Goal: Information Seeking & Learning: Learn about a topic

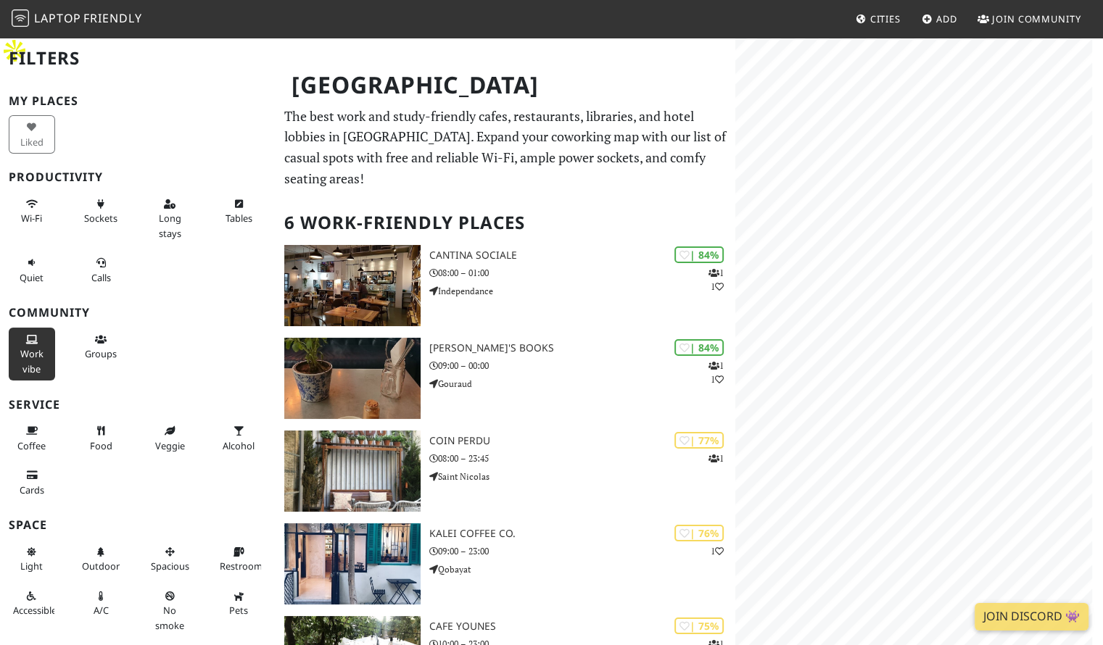
click at [40, 350] on span "Work vibe" at bounding box center [31, 361] width 23 height 28
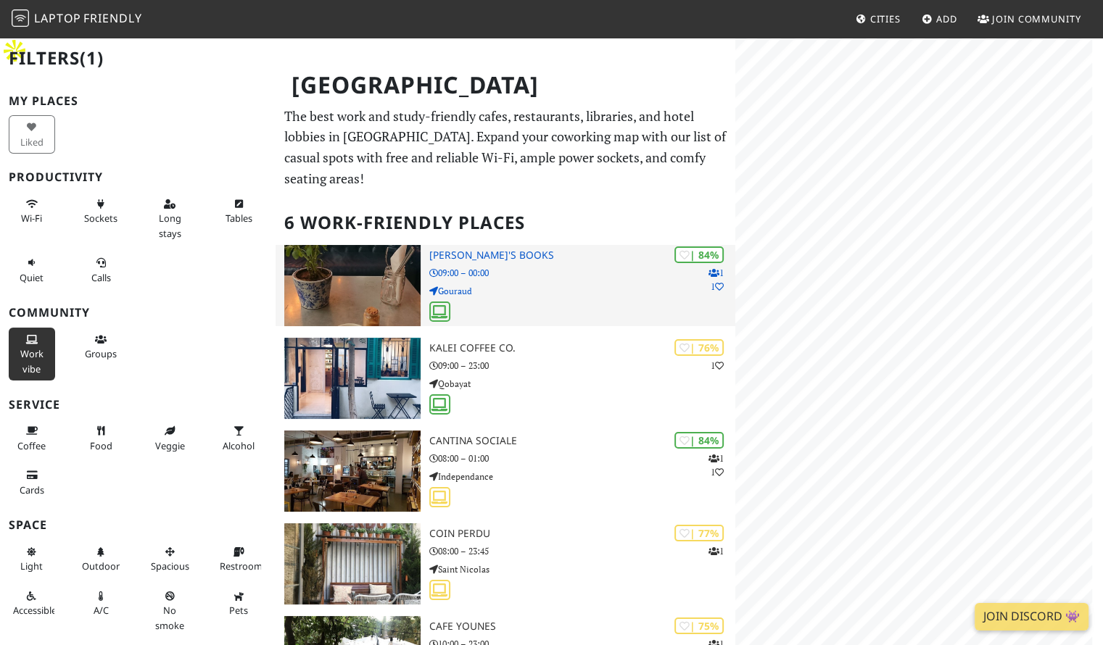
click at [349, 245] on img at bounding box center [352, 285] width 136 height 81
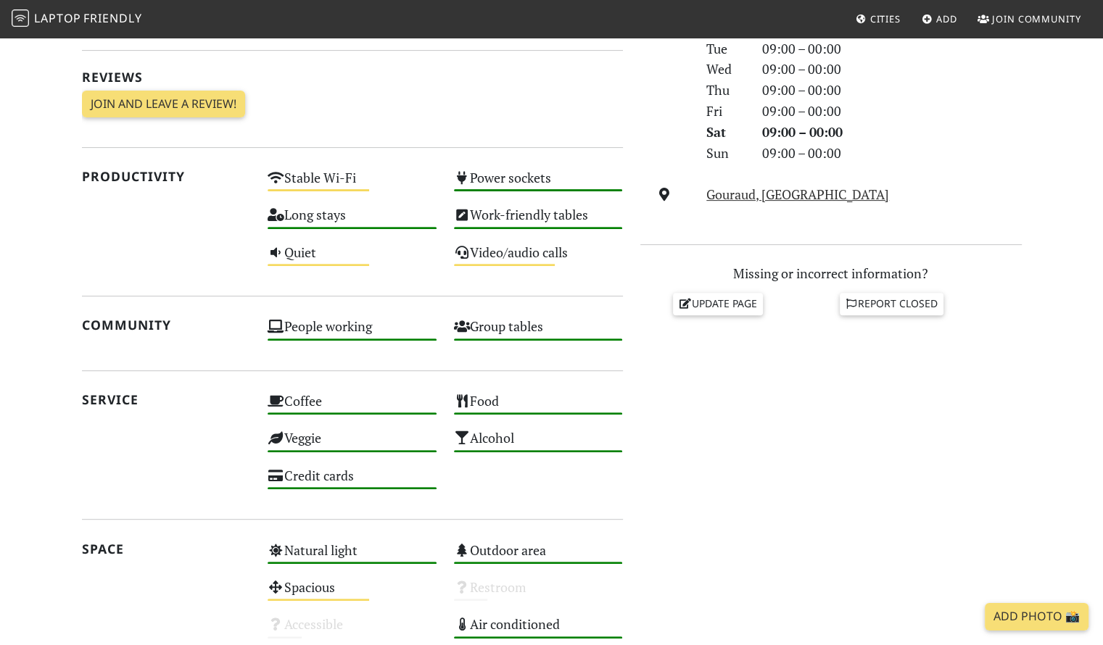
scroll to position [473, 0]
click at [302, 241] on div "Quiet Medium" at bounding box center [352, 259] width 186 height 37
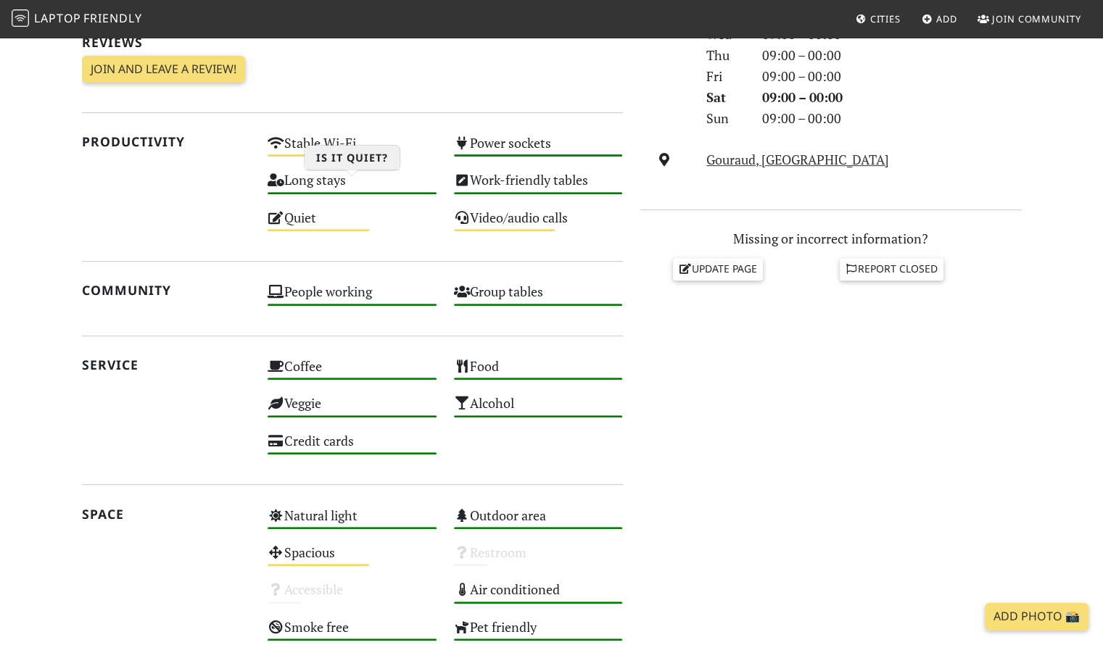
scroll to position [508, 0]
click at [747, 378] on div "Do you like working from here? Mon 09:00 – 00:00 Tue 09:00 – 00:00 Wed 09:00 – …" at bounding box center [830, 283] width 399 height 813
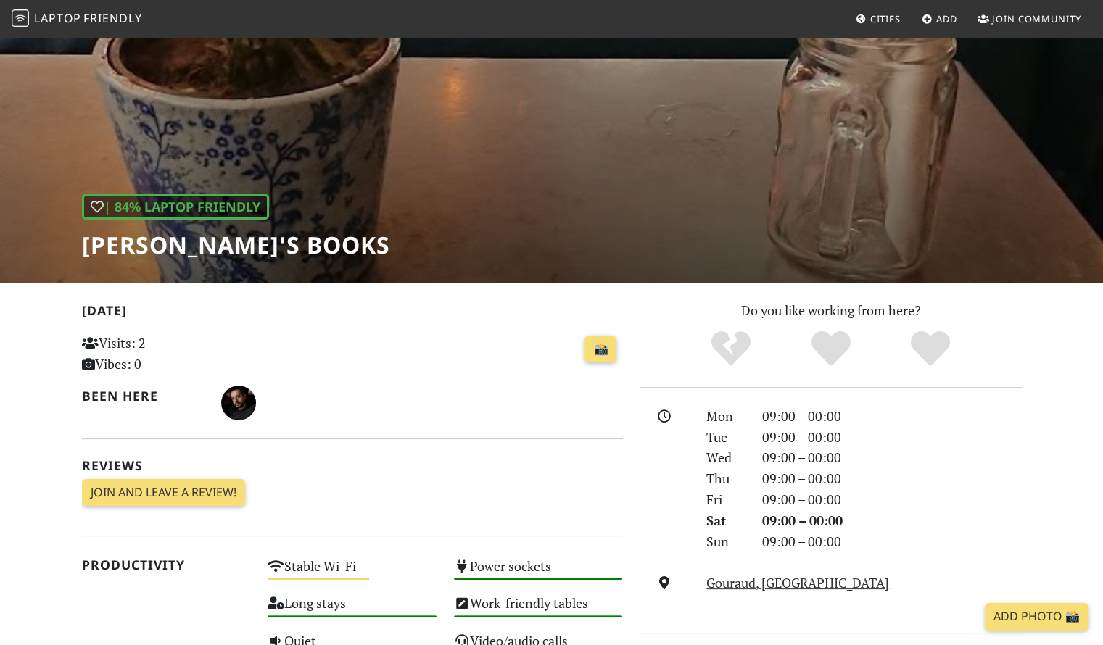
scroll to position [0, 0]
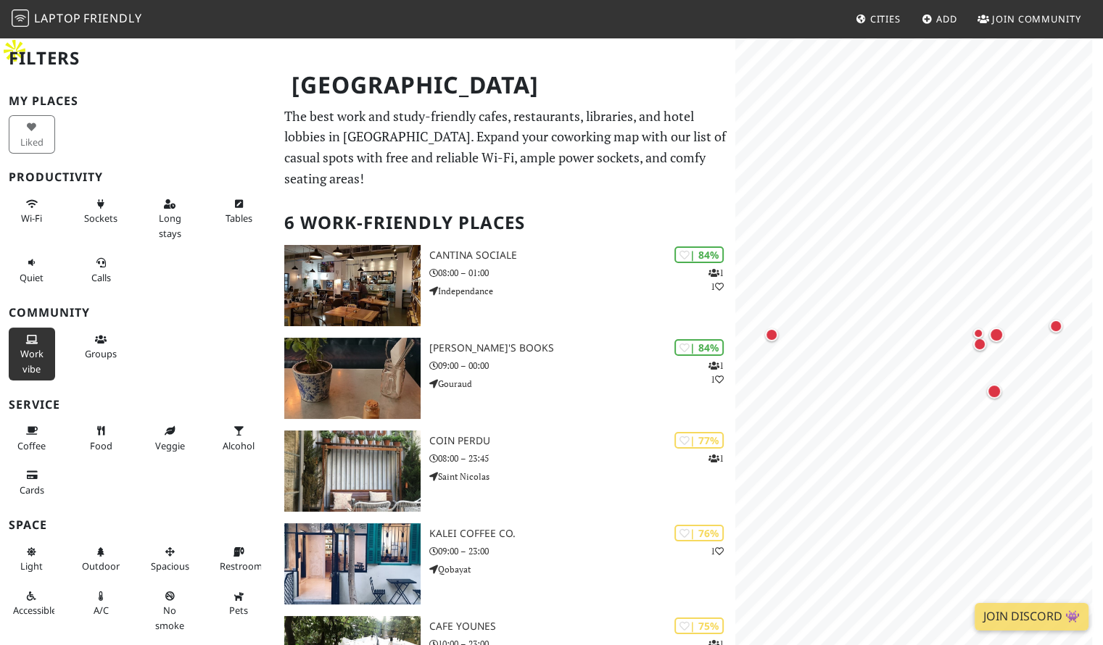
click at [32, 350] on span "Work vibe" at bounding box center [31, 361] width 23 height 28
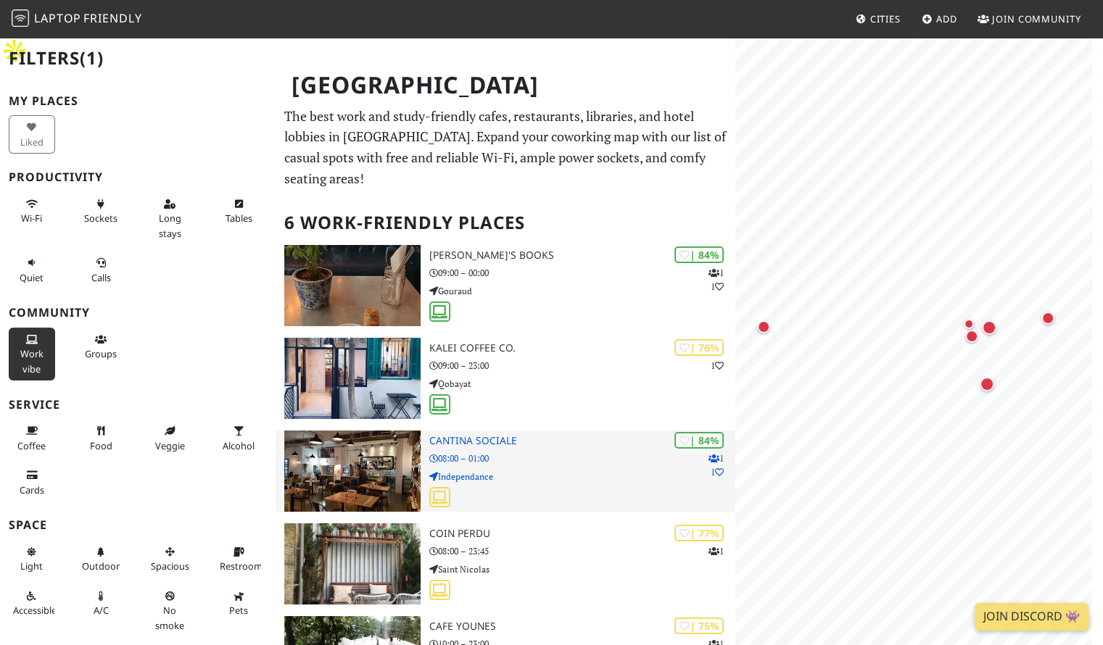
click at [371, 432] on img at bounding box center [352, 471] width 136 height 81
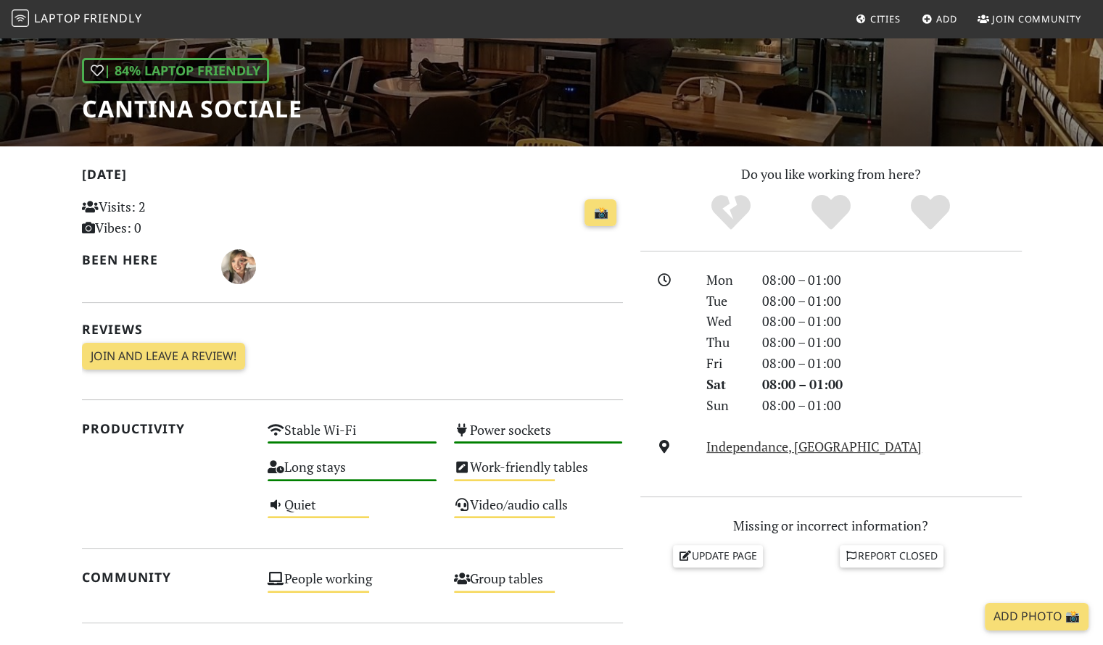
scroll to position [219, 0]
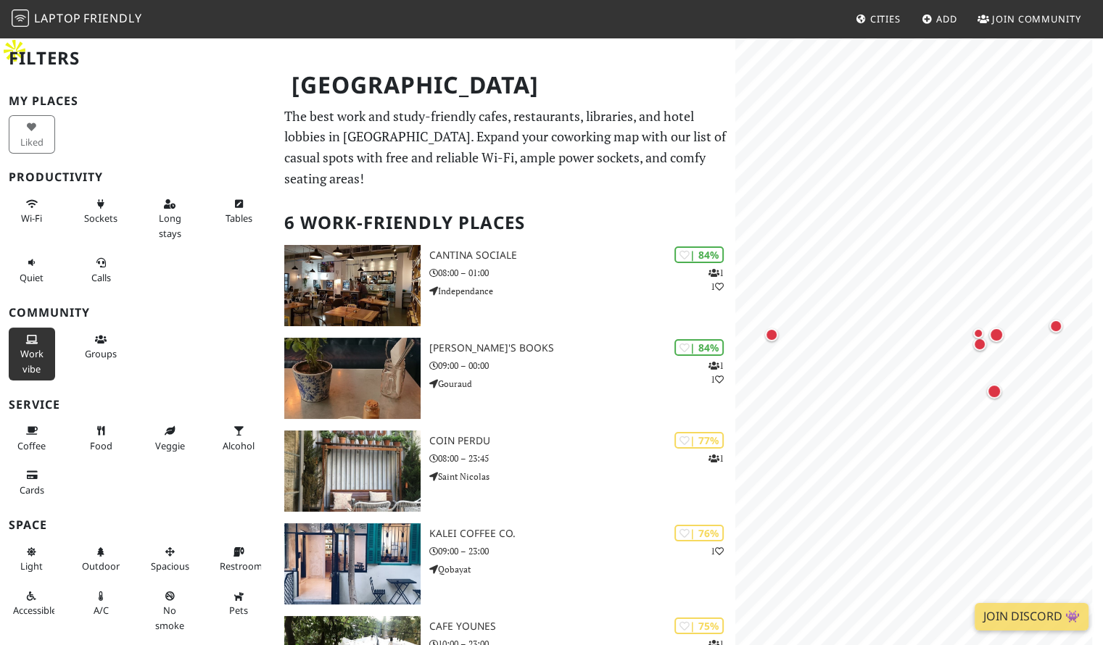
click at [35, 344] on button "Work vibe" at bounding box center [32, 354] width 46 height 53
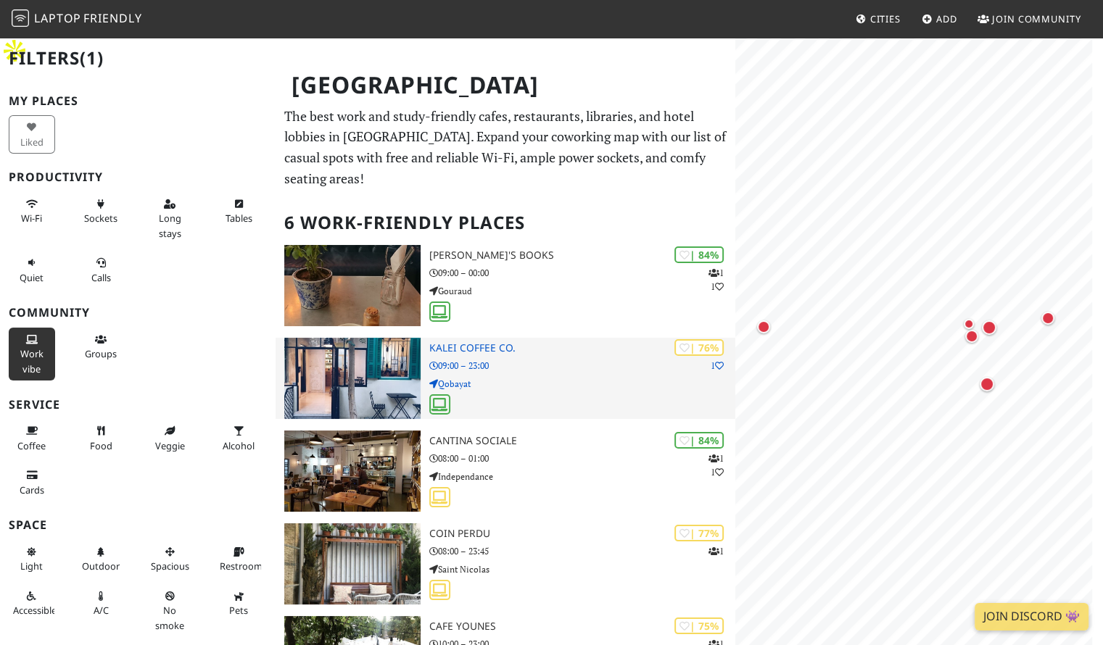
click at [368, 338] on img at bounding box center [352, 378] width 136 height 81
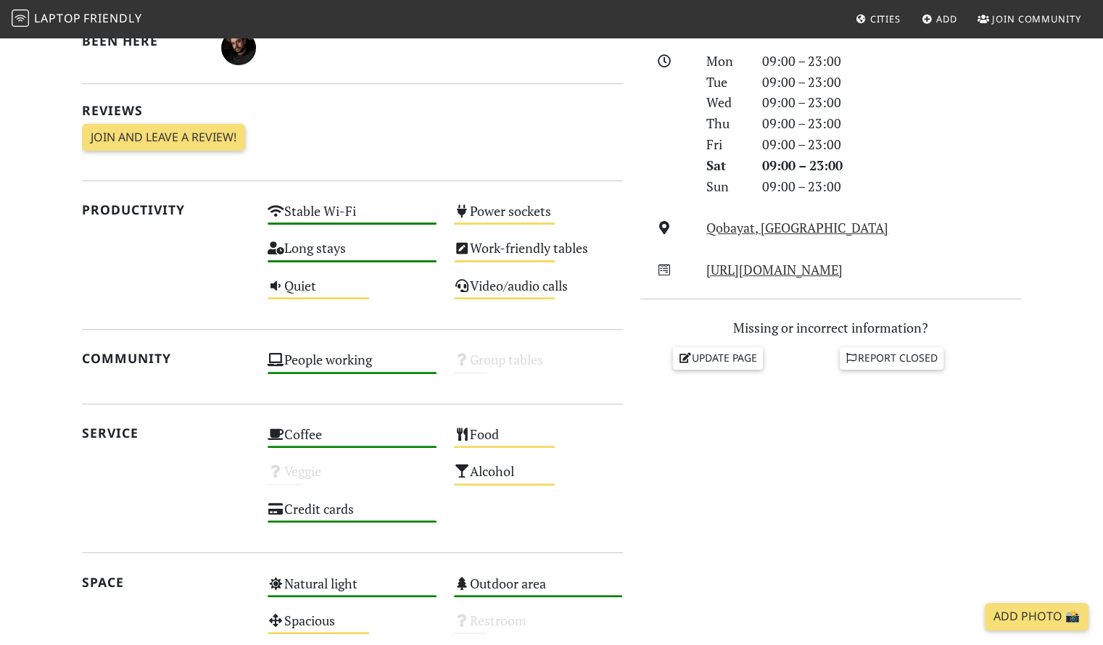
scroll to position [412, 0]
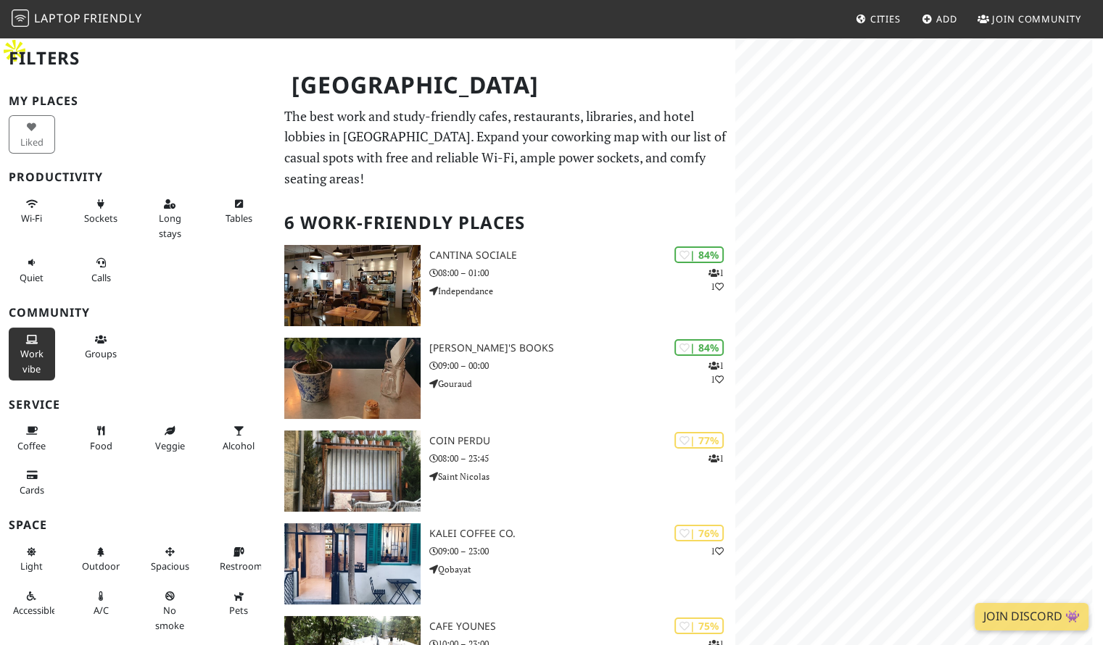
click at [36, 344] on button "Work vibe" at bounding box center [32, 354] width 46 height 53
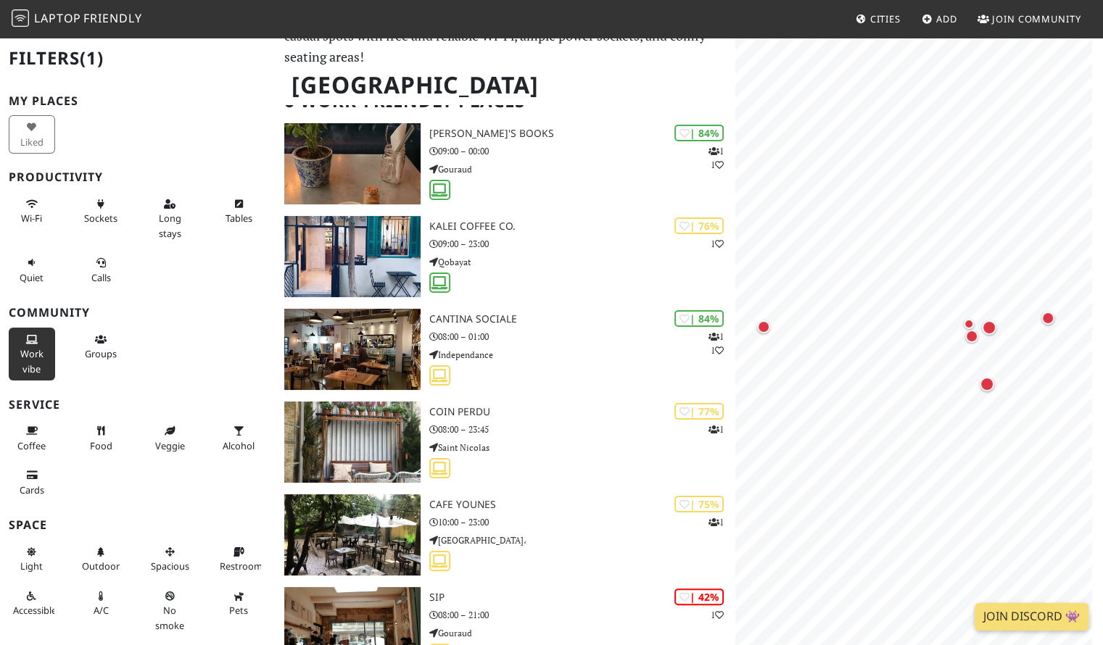
scroll to position [124, 0]
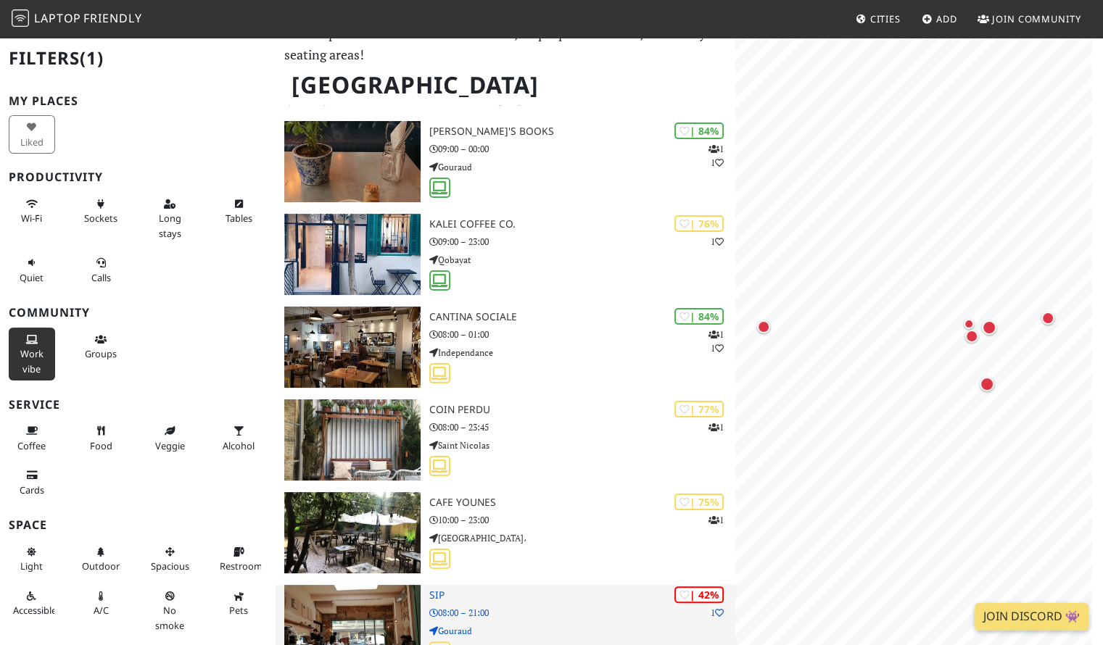
click at [554, 606] on p "08:00 – 21:00" at bounding box center [582, 613] width 307 height 14
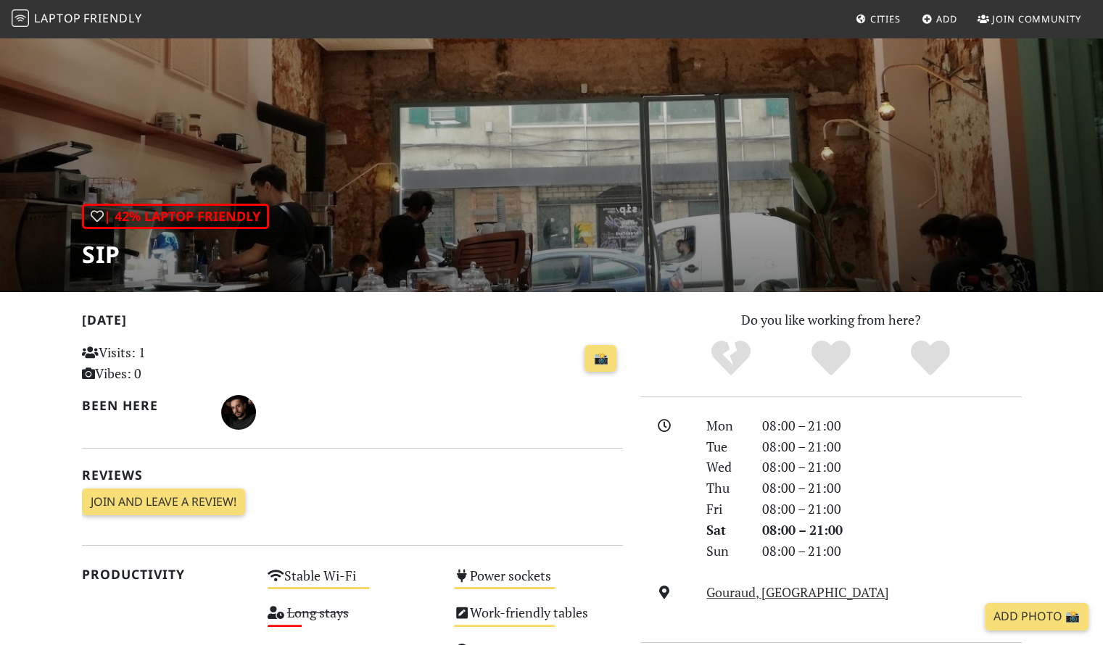
scroll to position [44, 0]
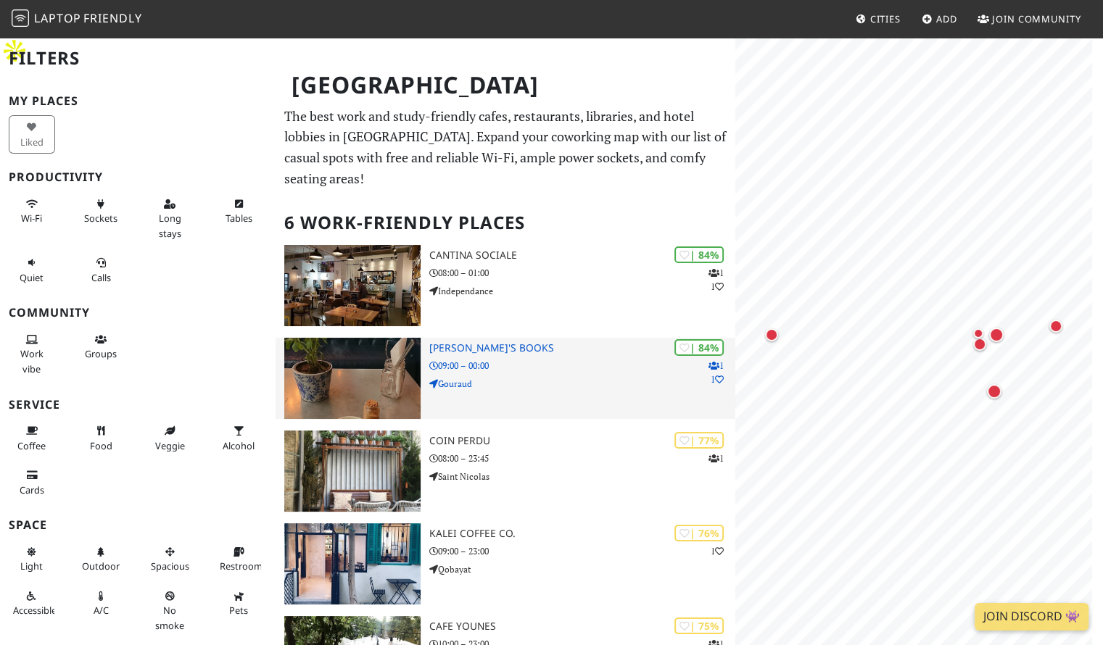
click at [383, 338] on img at bounding box center [352, 378] width 136 height 81
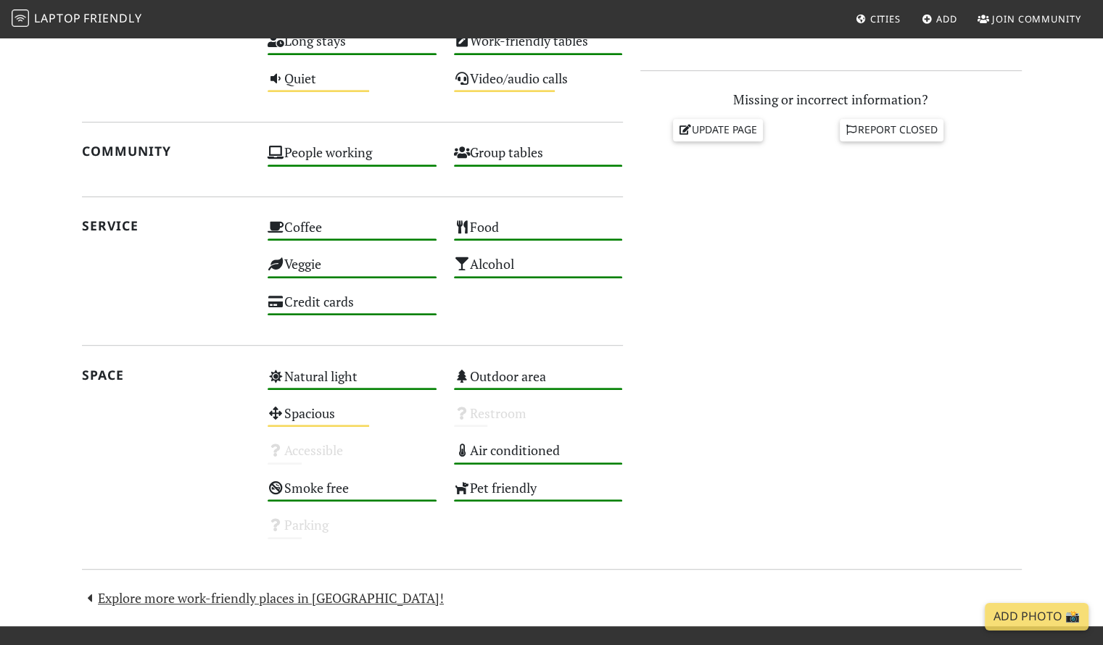
scroll to position [646, 0]
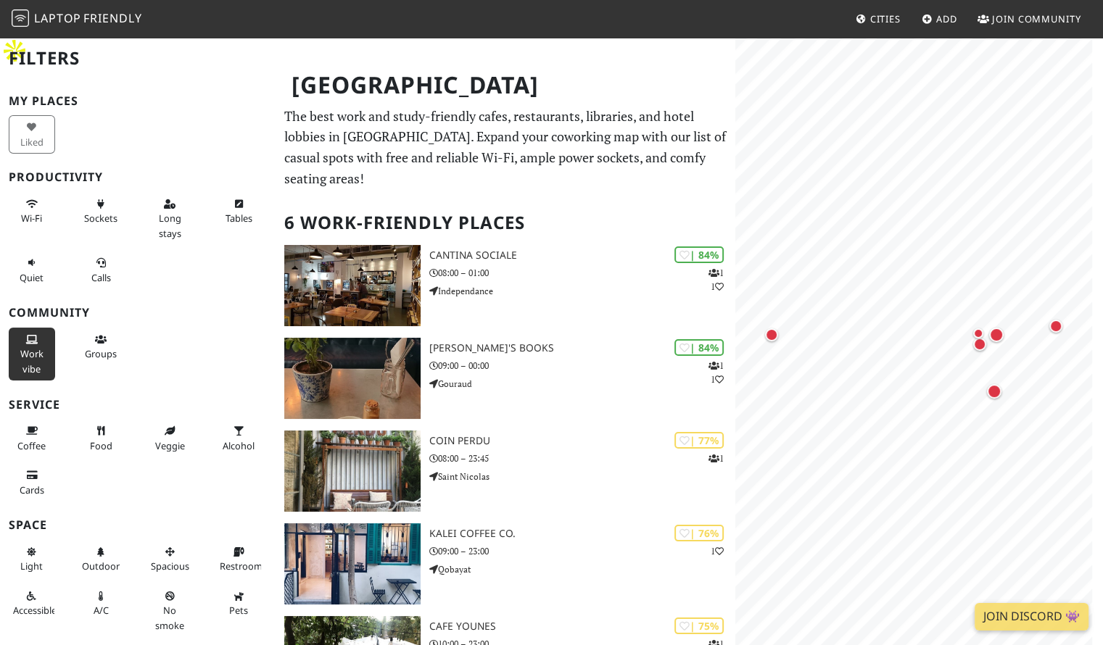
click at [33, 347] on span "Work vibe" at bounding box center [31, 361] width 23 height 28
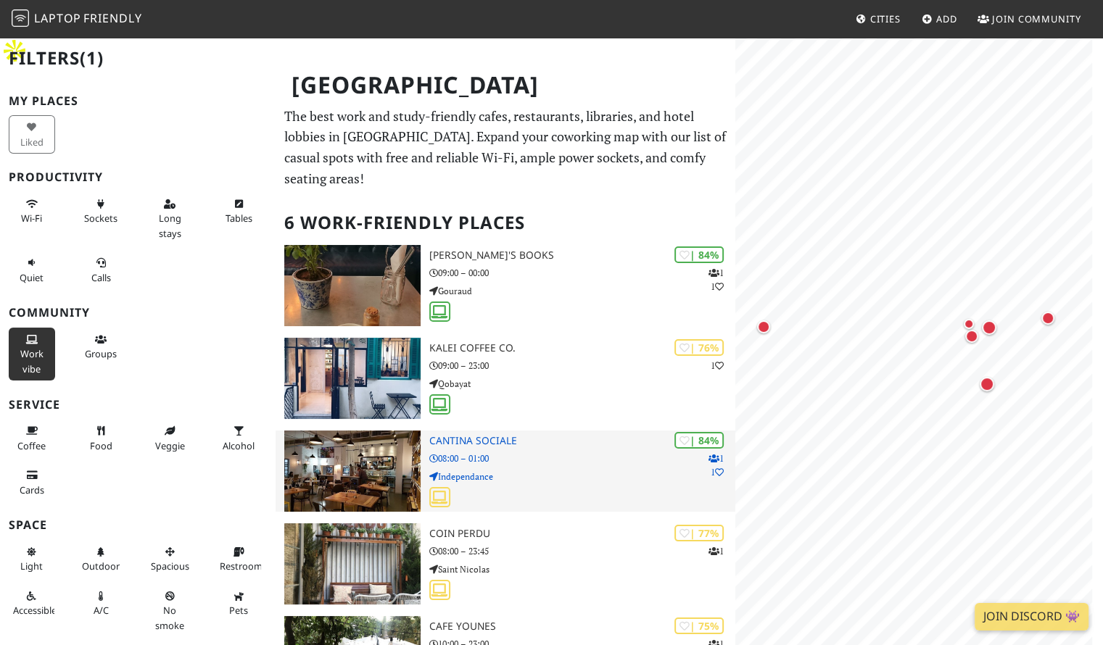
click at [363, 431] on img at bounding box center [352, 471] width 136 height 81
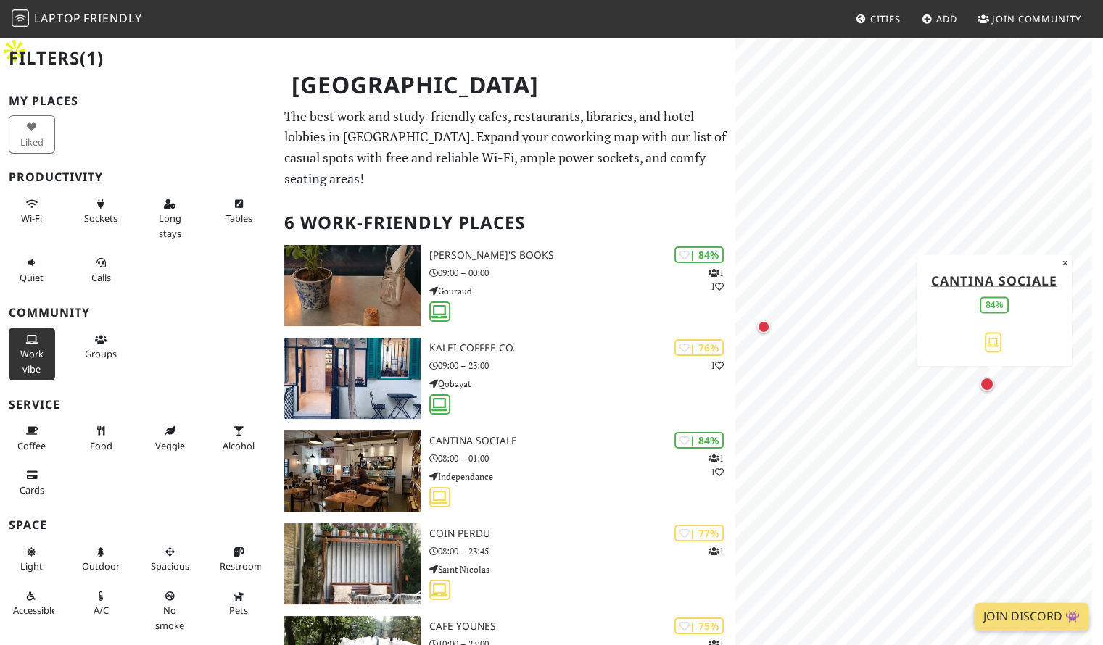
click at [30, 351] on span "Work vibe" at bounding box center [31, 361] width 23 height 28
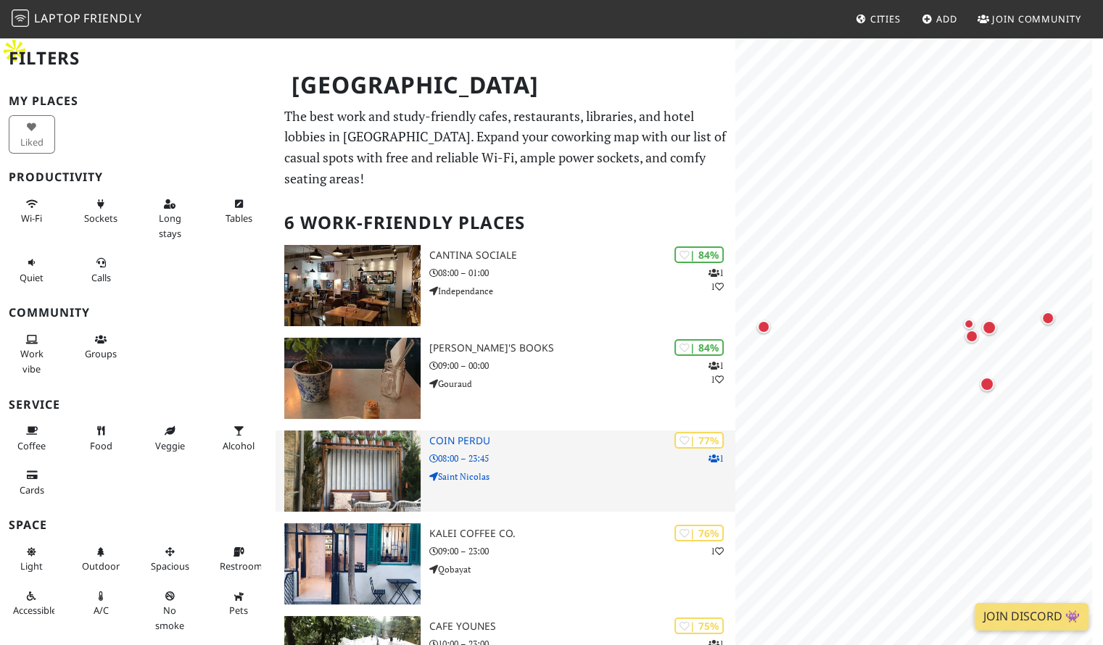
click at [391, 439] on img at bounding box center [352, 471] width 136 height 81
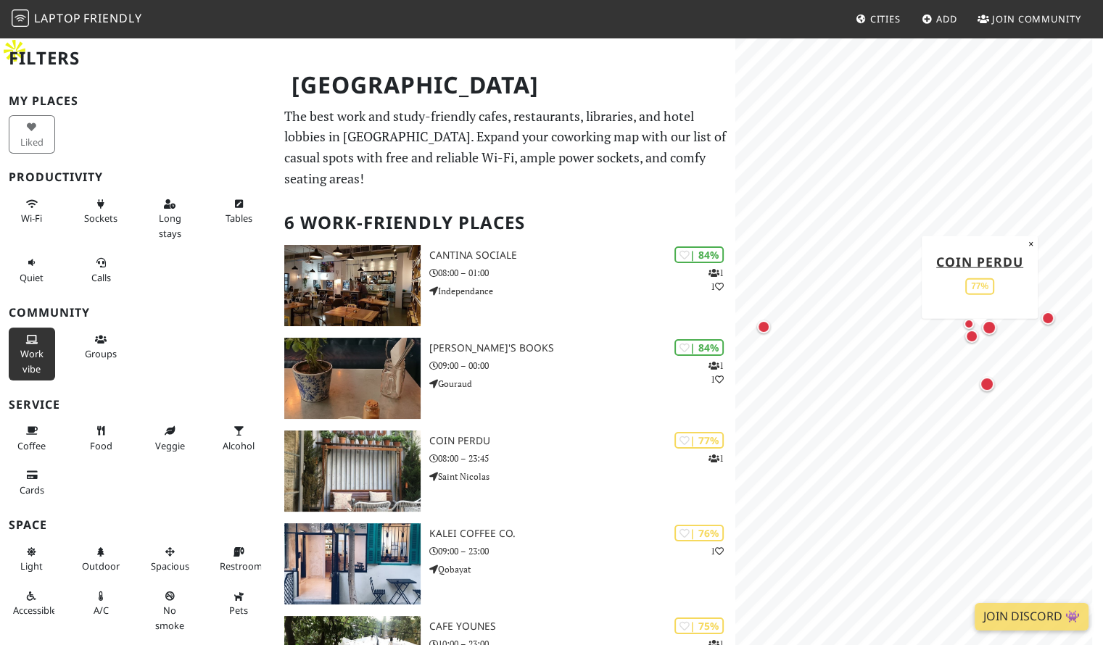
click at [30, 347] on span "Work vibe" at bounding box center [31, 361] width 23 height 28
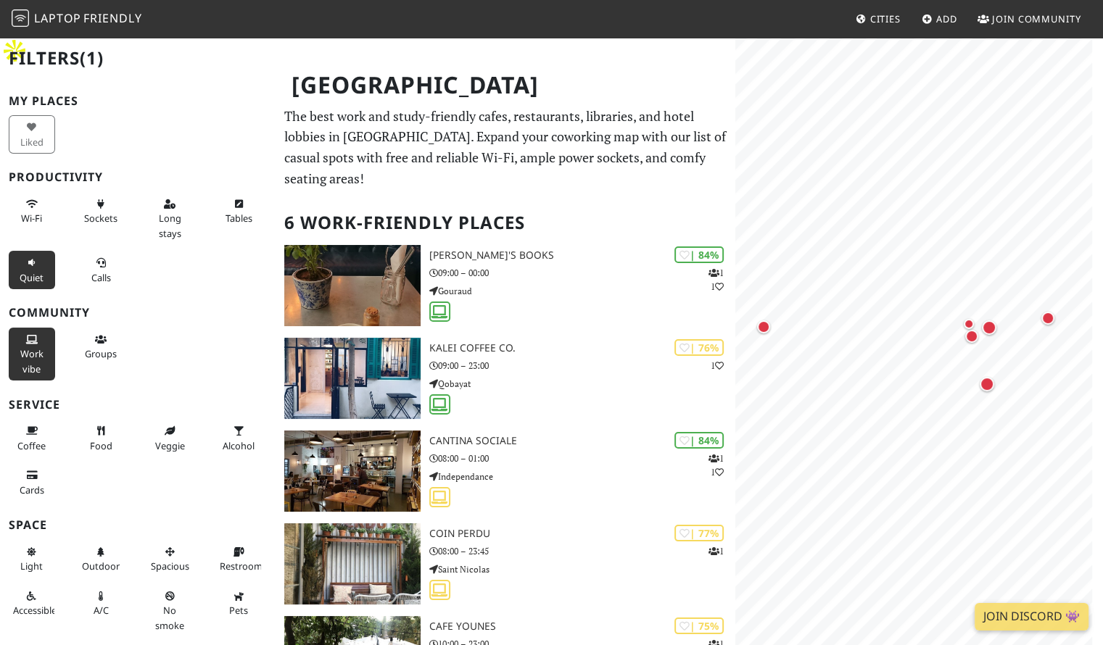
click at [20, 271] on span "Quiet" at bounding box center [32, 277] width 24 height 13
click at [32, 265] on icon at bounding box center [32, 263] width 12 height 9
click at [29, 268] on button "Quiet" at bounding box center [32, 270] width 46 height 38
click at [29, 265] on icon at bounding box center [32, 263] width 12 height 9
click at [38, 271] on span "Quiet" at bounding box center [32, 277] width 24 height 13
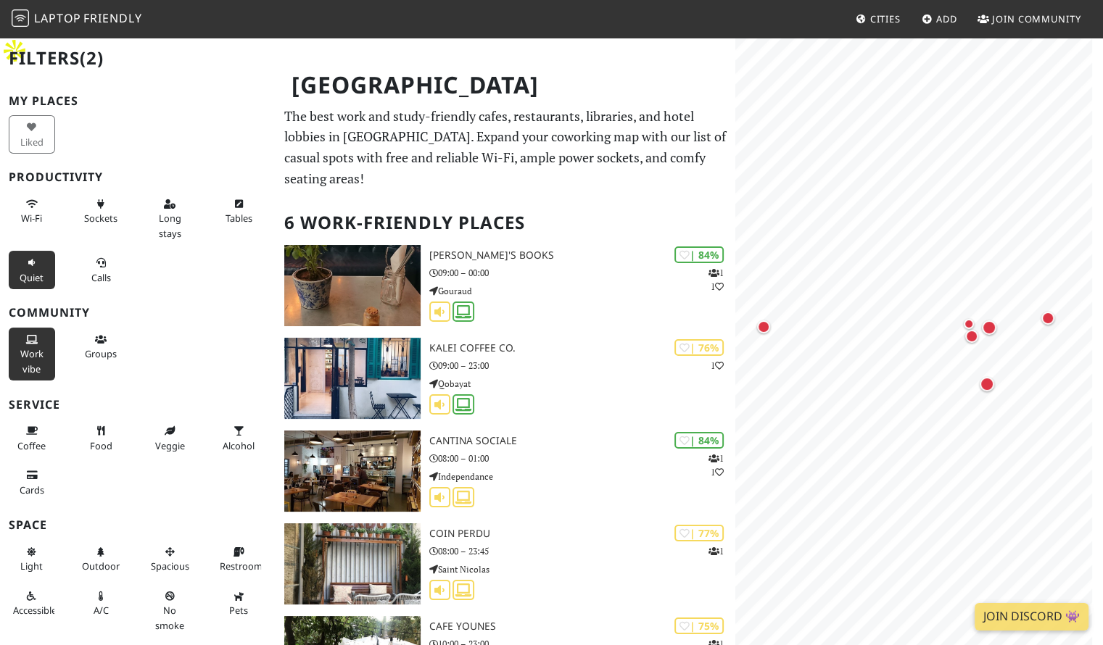
click at [41, 271] on span "Quiet" at bounding box center [32, 277] width 24 height 13
click at [40, 271] on span "Quiet" at bounding box center [32, 277] width 24 height 13
click at [36, 276] on span "Quiet" at bounding box center [32, 277] width 24 height 13
click at [41, 276] on span "Quiet" at bounding box center [32, 277] width 24 height 13
click at [41, 278] on span "Quiet" at bounding box center [32, 277] width 24 height 13
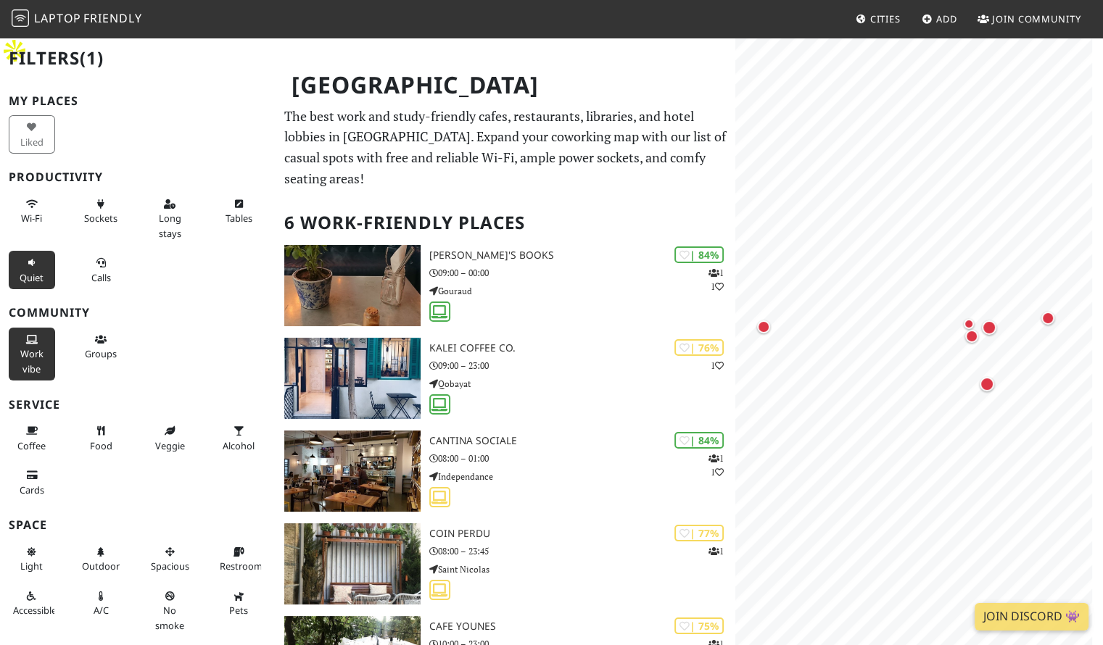
click at [41, 283] on button "Quiet" at bounding box center [32, 270] width 46 height 38
click at [43, 283] on button "Quiet" at bounding box center [32, 270] width 46 height 38
click at [42, 286] on button "Quiet" at bounding box center [32, 270] width 46 height 38
click at [151, 207] on button "Long stays" at bounding box center [169, 218] width 46 height 53
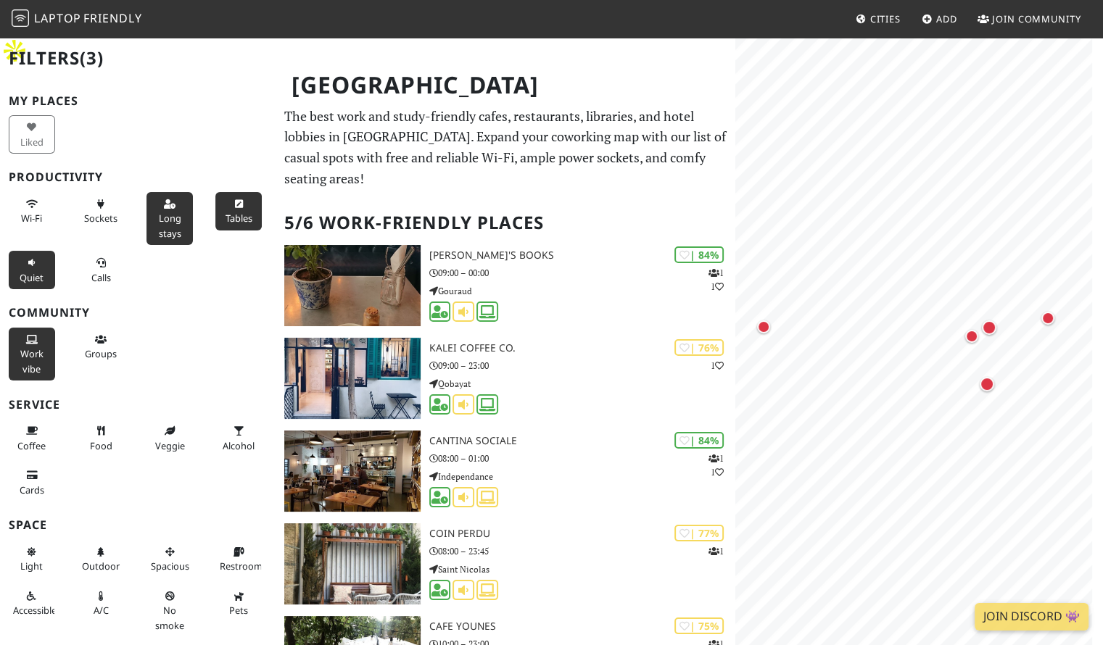
click at [233, 200] on icon at bounding box center [239, 204] width 12 height 9
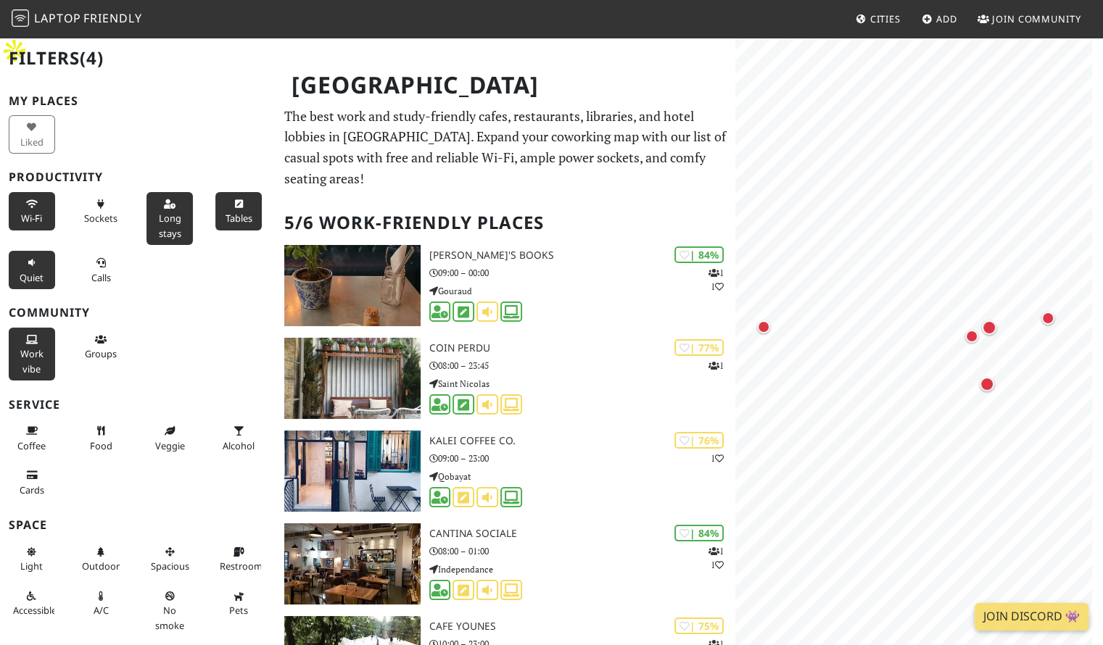
click at [31, 202] on icon at bounding box center [32, 204] width 12 height 9
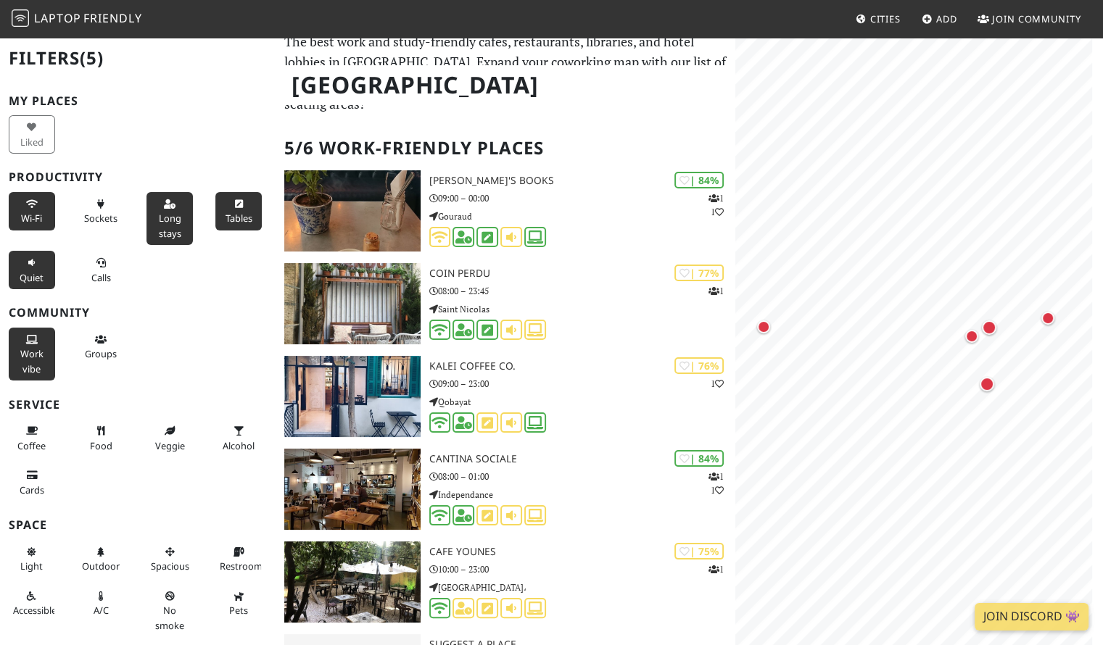
scroll to position [107, 0]
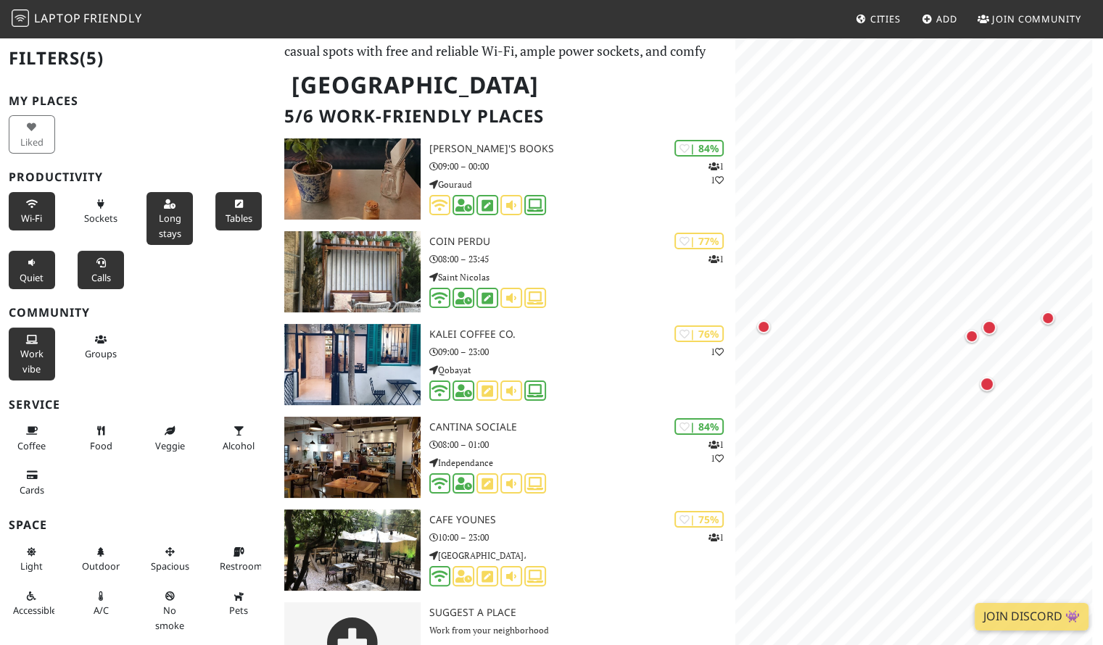
click at [99, 271] on span "Calls" at bounding box center [101, 277] width 20 height 13
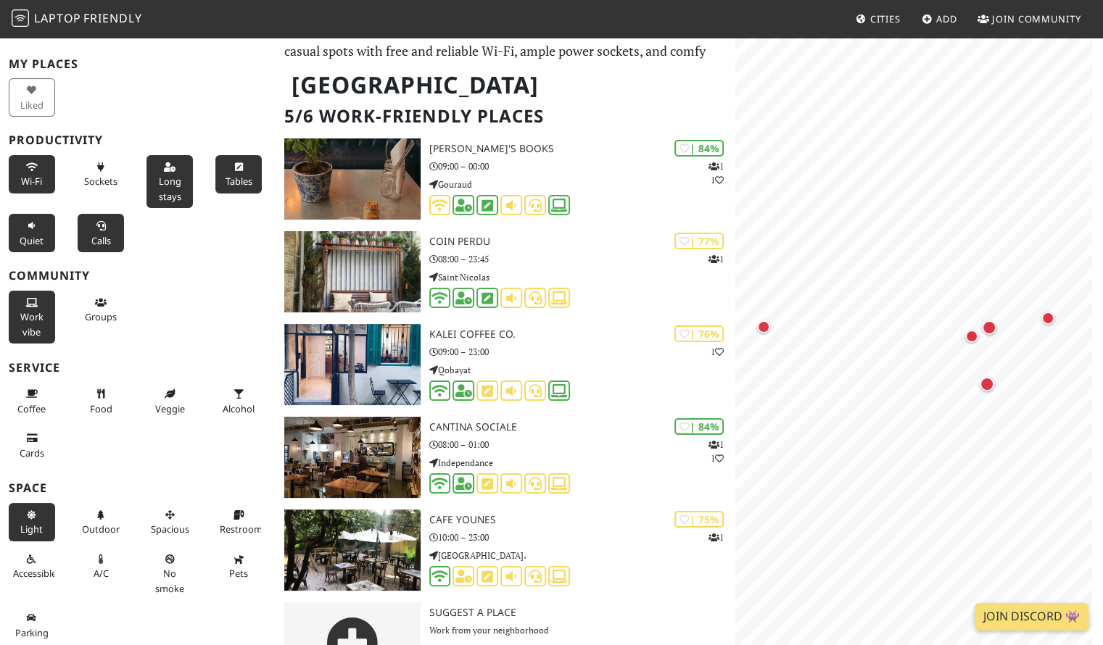
click at [31, 511] on icon at bounding box center [32, 515] width 12 height 9
click at [41, 518] on button "Light" at bounding box center [32, 522] width 46 height 38
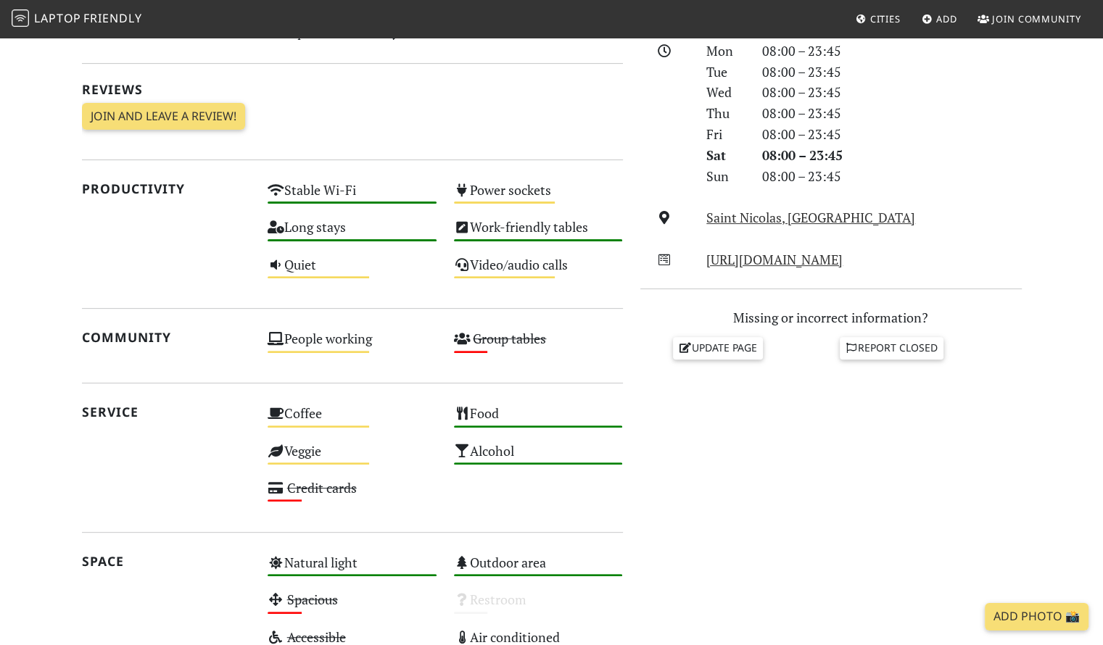
scroll to position [444, 0]
